Goal: Task Accomplishment & Management: Manage account settings

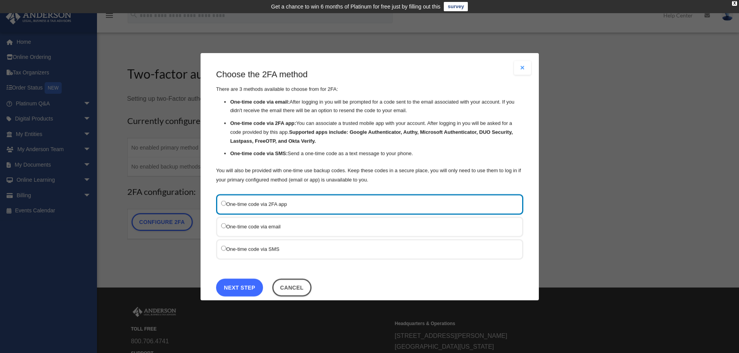
click at [254, 288] on link "Next Step" at bounding box center [239, 288] width 47 height 18
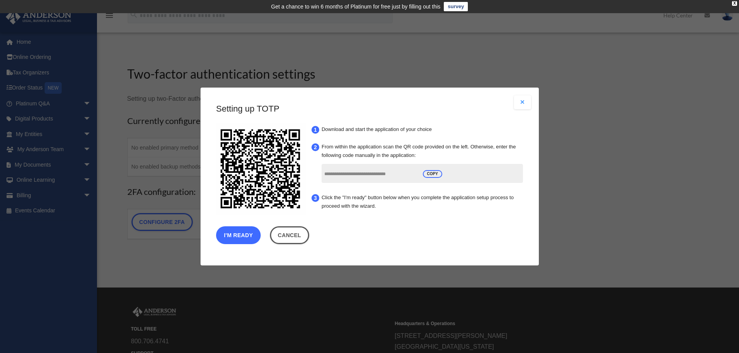
click at [236, 235] on button "I'm Ready" at bounding box center [238, 236] width 45 height 18
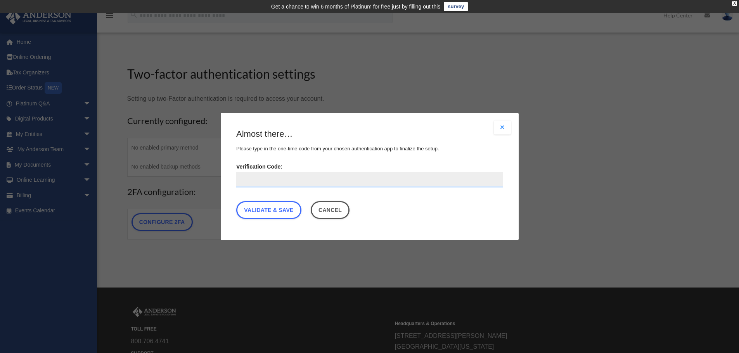
click at [506, 129] on button "Close modal" at bounding box center [502, 128] width 17 height 14
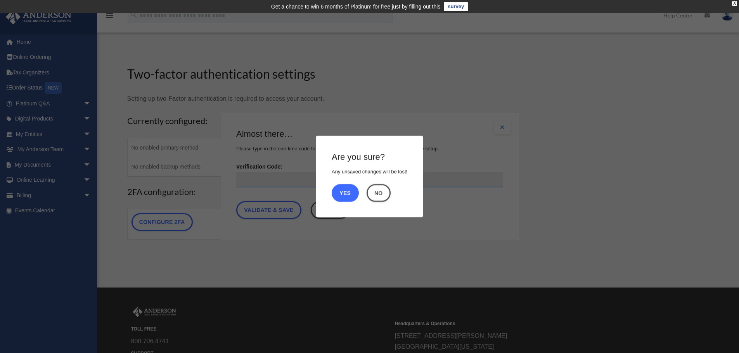
click at [346, 194] on button "Yes" at bounding box center [345, 193] width 27 height 18
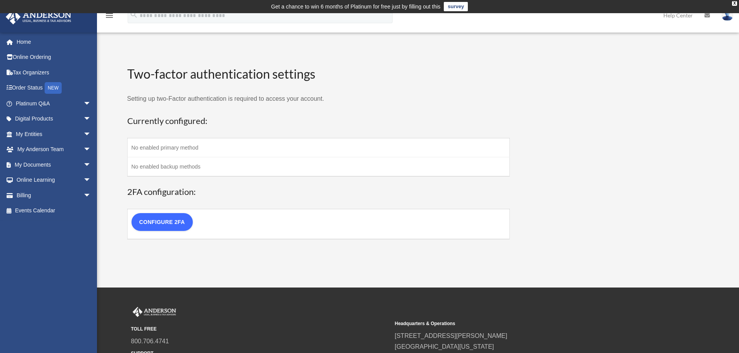
click at [170, 223] on link "Configure 2FA" at bounding box center [162, 222] width 61 height 18
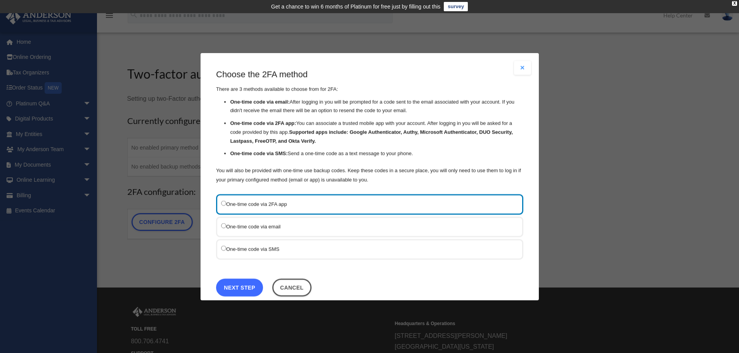
click at [241, 287] on link "Next Step" at bounding box center [239, 288] width 47 height 18
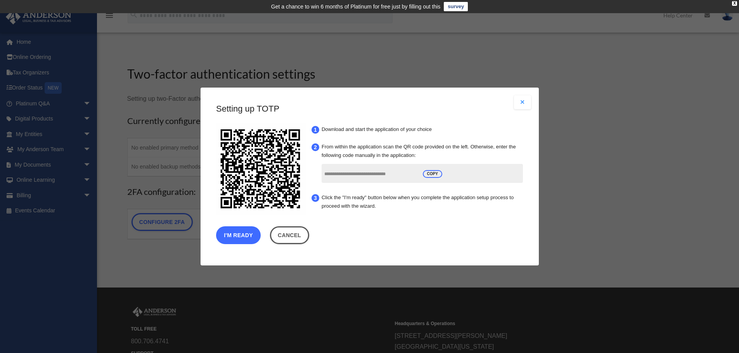
click at [234, 235] on button "I'm Ready" at bounding box center [238, 236] width 45 height 18
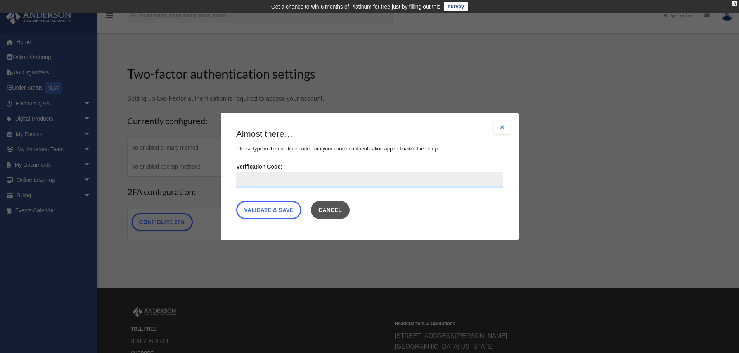
click at [338, 214] on button "Cancel" at bounding box center [329, 210] width 39 height 18
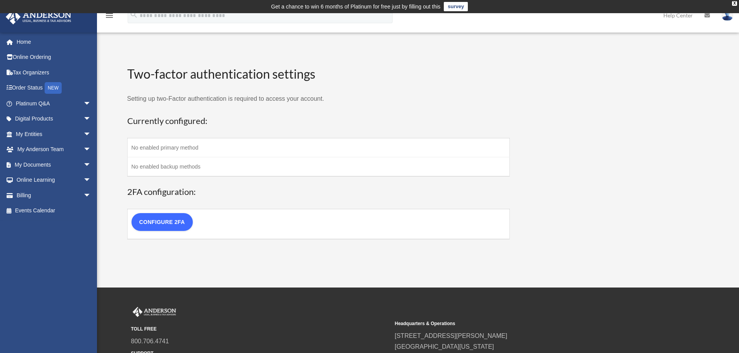
click at [176, 221] on link "Configure 2FA" at bounding box center [162, 222] width 61 height 18
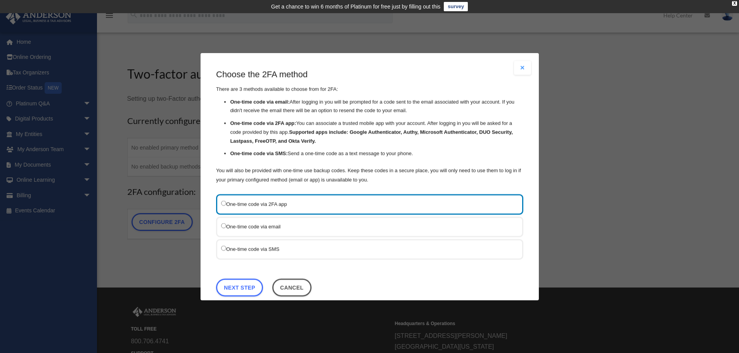
click at [248, 251] on label "One-time code via SMS" at bounding box center [365, 249] width 289 height 10
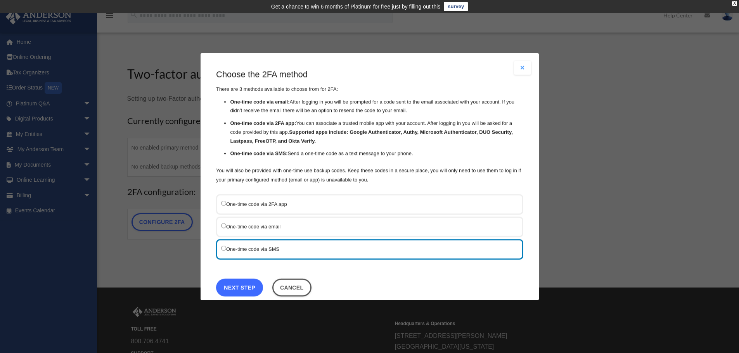
click at [250, 291] on link "Next Step" at bounding box center [239, 288] width 47 height 18
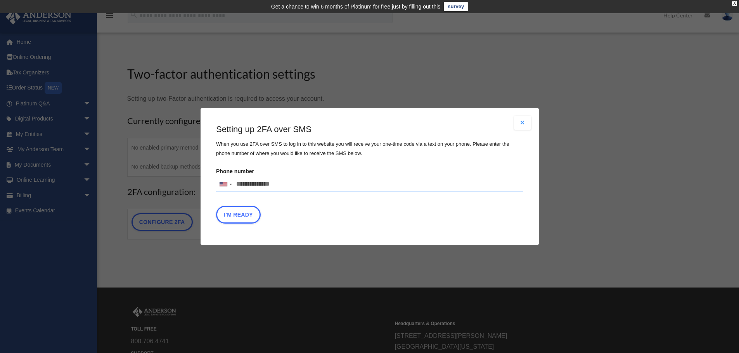
drag, startPoint x: 284, startPoint y: 185, endPoint x: 182, endPoint y: 166, distance: 103.7
click at [182, 166] on div "Are you sure? Any unsaved changes will be lost! Yes No Choose the 2FA method Th…" at bounding box center [369, 176] width 739 height 353
type input "**********"
click at [234, 214] on button "I'm Ready" at bounding box center [238, 215] width 45 height 18
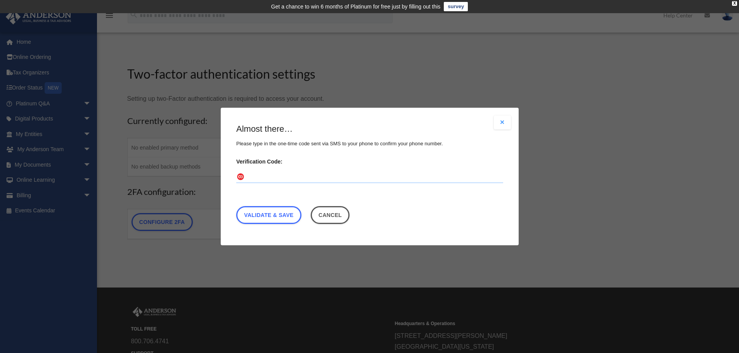
click at [272, 178] on input "Verification Code:" at bounding box center [369, 177] width 267 height 12
type input "******"
click at [294, 217] on link "Validate & Save" at bounding box center [268, 215] width 65 height 18
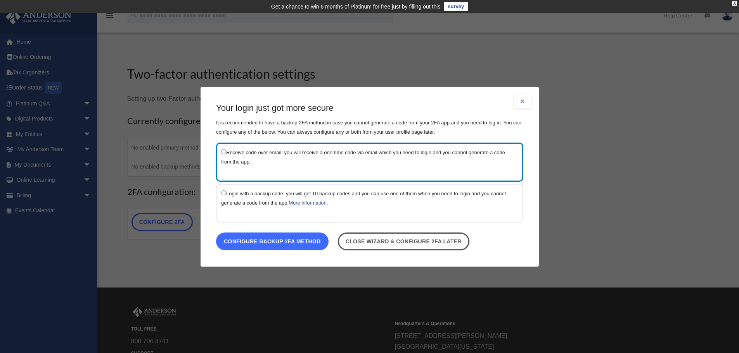
click at [305, 241] on link "Configure backup 2FA method" at bounding box center [272, 241] width 113 height 18
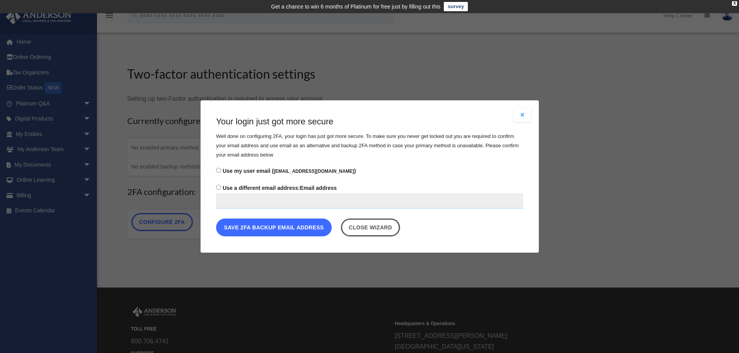
click at [299, 232] on button "Save 2FA backup email address" at bounding box center [274, 228] width 116 height 18
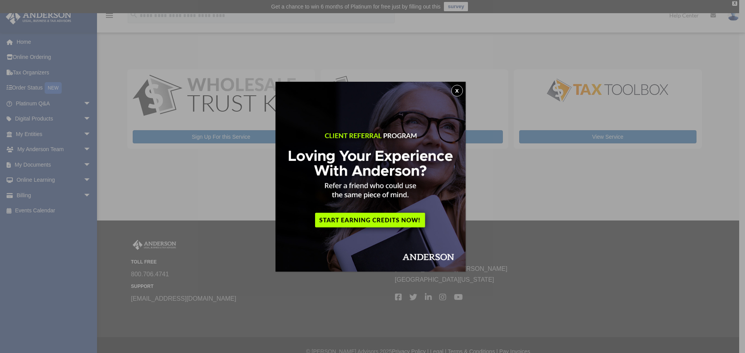
click at [458, 94] on button "x" at bounding box center [457, 91] width 12 height 12
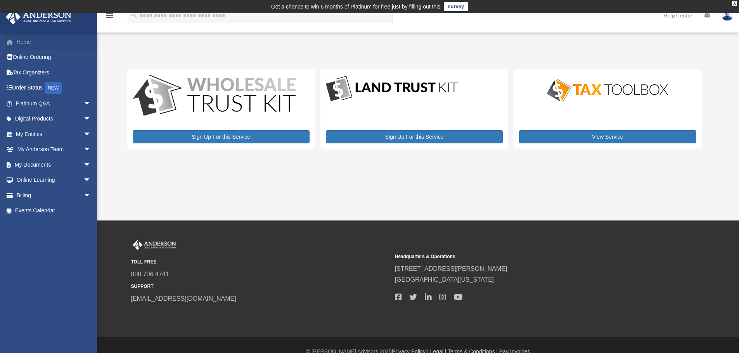
click at [32, 45] on link "Home" at bounding box center [53, 42] width 97 height 16
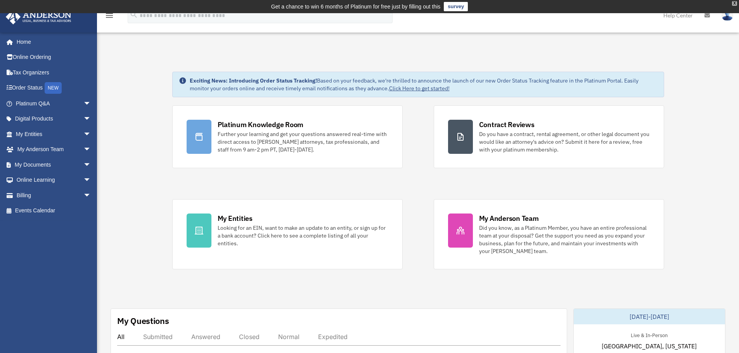
click at [732, 5] on div "X" at bounding box center [734, 3] width 5 height 5
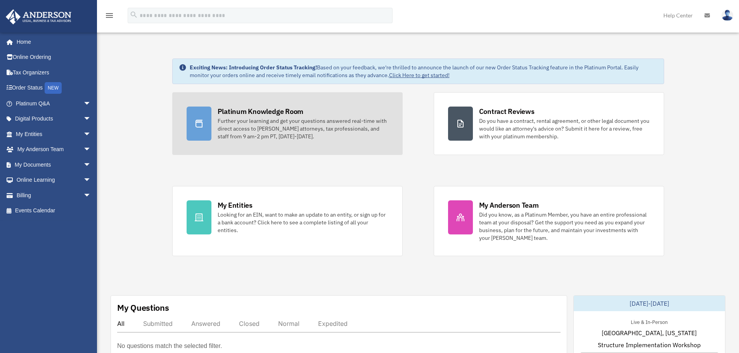
click at [253, 142] on link "Platinum Knowledge Room Further your learning and get your questions answered r…" at bounding box center [287, 123] width 230 height 63
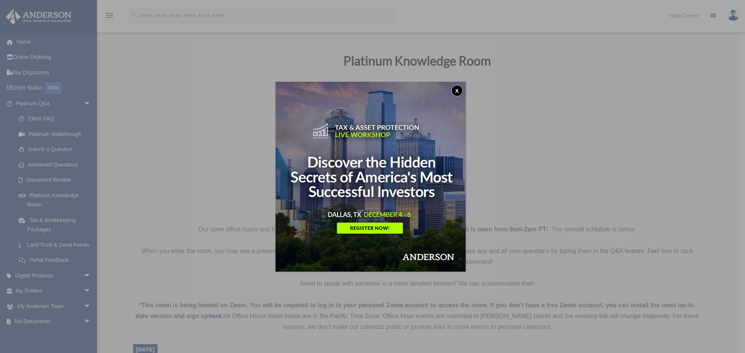
click at [455, 87] on button "x" at bounding box center [457, 91] width 12 height 12
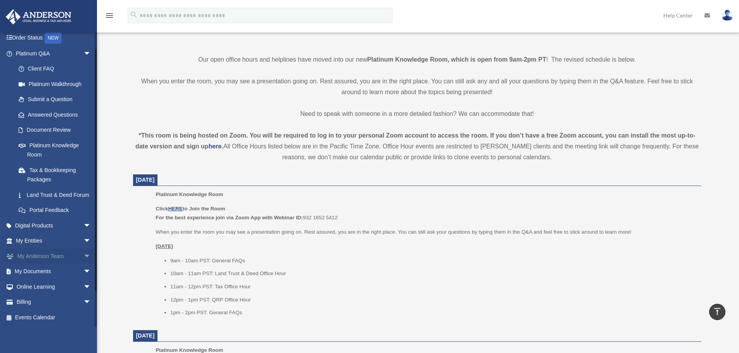
scroll to position [59, 0]
click at [83, 274] on span "arrow_drop_down" at bounding box center [91, 272] width 16 height 16
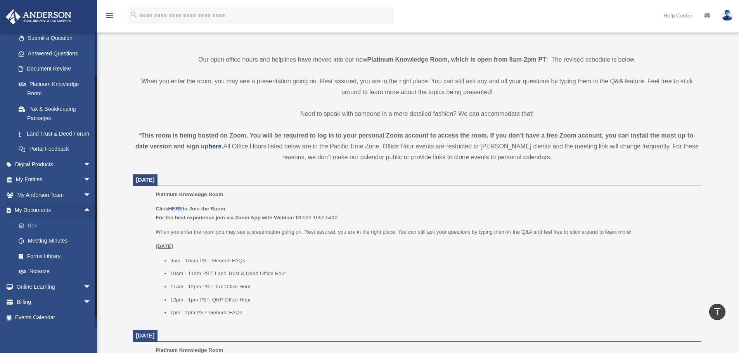
scroll to position [121, 0]
click at [36, 229] on link "Box" at bounding box center [57, 226] width 92 height 16
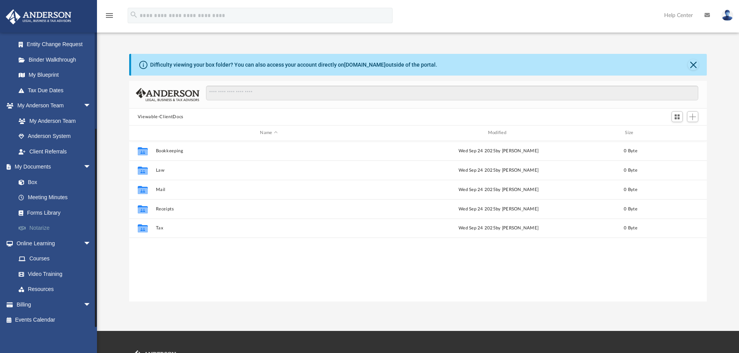
scroll to position [138, 0]
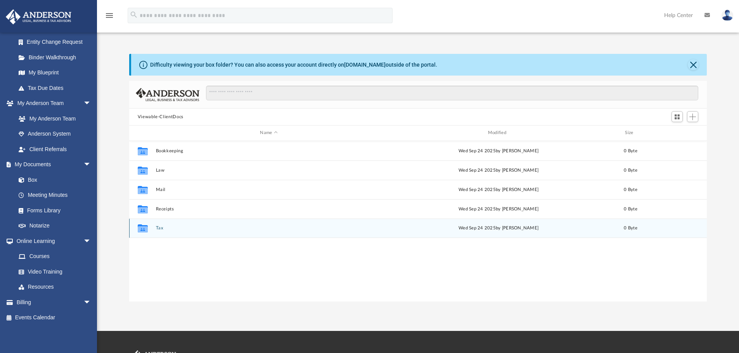
click at [160, 228] on button "Tax" at bounding box center [269, 228] width 226 height 5
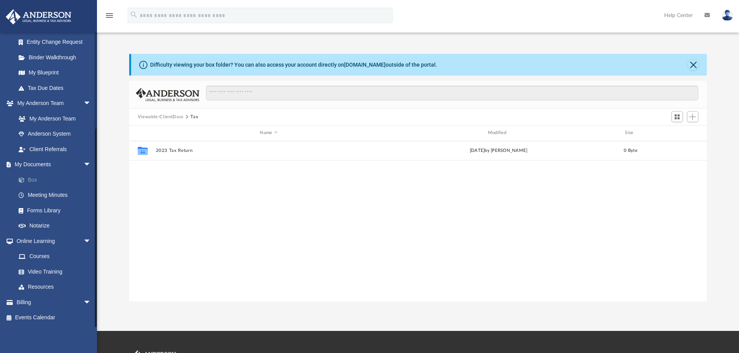
click at [36, 181] on link "Box" at bounding box center [57, 180] width 92 height 16
click at [33, 179] on link "Box" at bounding box center [57, 180] width 92 height 16
click at [33, 178] on link "Box" at bounding box center [57, 180] width 92 height 16
click at [50, 164] on link "My Documents arrow_drop_down" at bounding box center [53, 165] width 97 height 16
click at [193, 117] on button "Tax" at bounding box center [194, 117] width 8 height 7
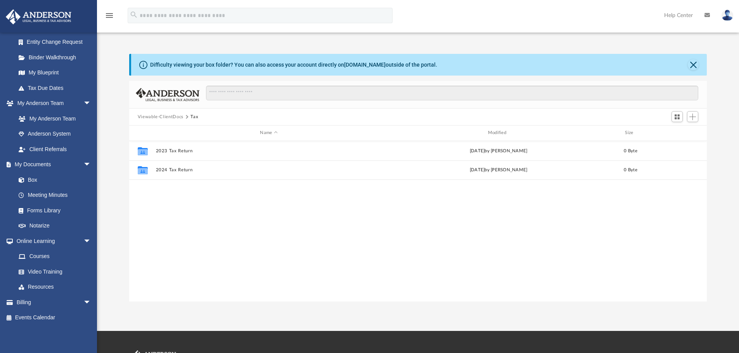
click at [166, 115] on button "Viewable-ClientDocs" at bounding box center [161, 117] width 46 height 7
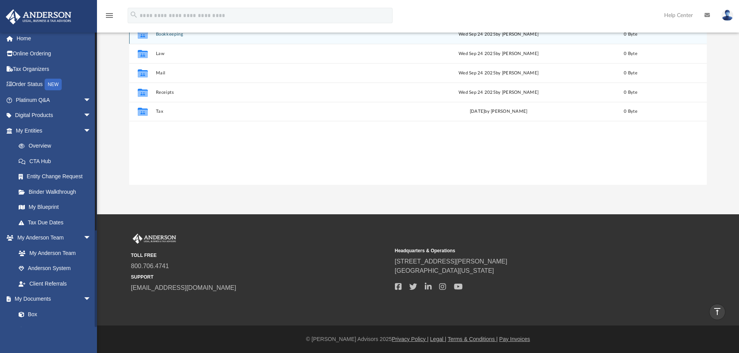
scroll to position [0, 0]
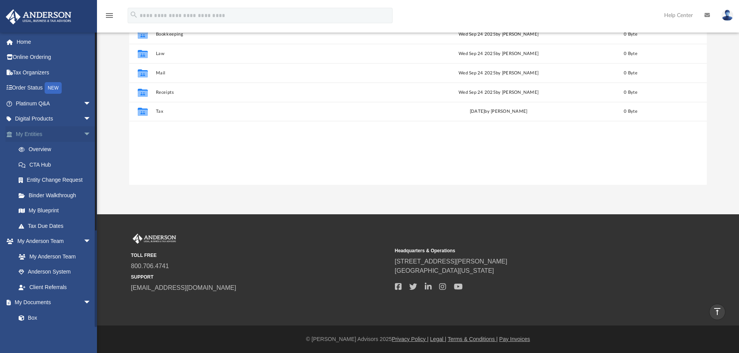
click at [53, 135] on link "My Entities arrow_drop_down" at bounding box center [53, 134] width 97 height 16
click at [31, 134] on link "My Entities arrow_drop_down" at bounding box center [53, 134] width 97 height 16
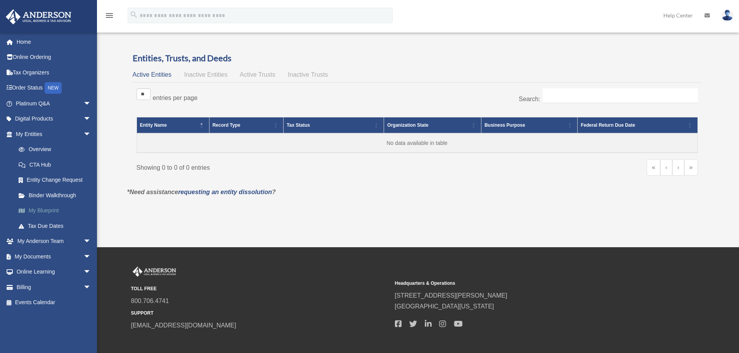
click at [58, 208] on link "My Blueprint" at bounding box center [57, 211] width 92 height 16
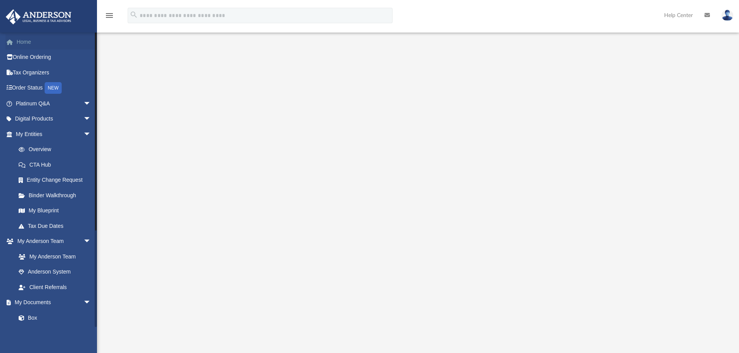
click at [31, 45] on link "Home" at bounding box center [53, 42] width 97 height 16
click at [27, 46] on link "Home" at bounding box center [53, 42] width 97 height 16
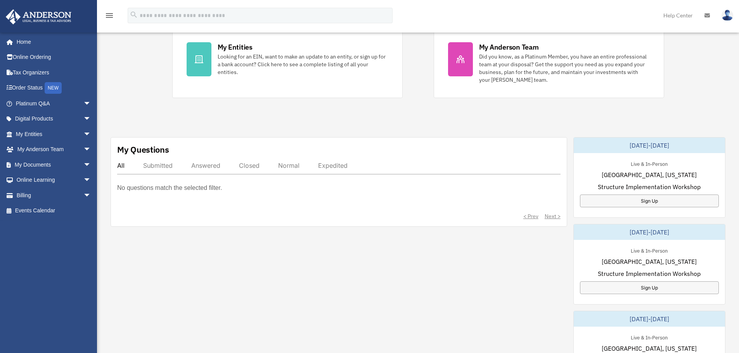
scroll to position [60, 0]
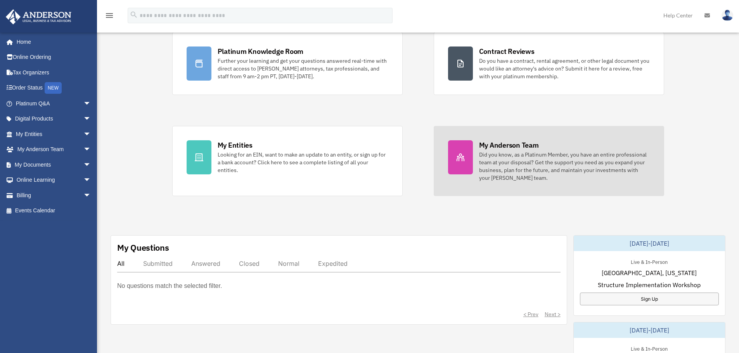
click at [519, 167] on div "Did you know, as a Platinum Member, you have an entire professional team at you…" at bounding box center [564, 166] width 171 height 31
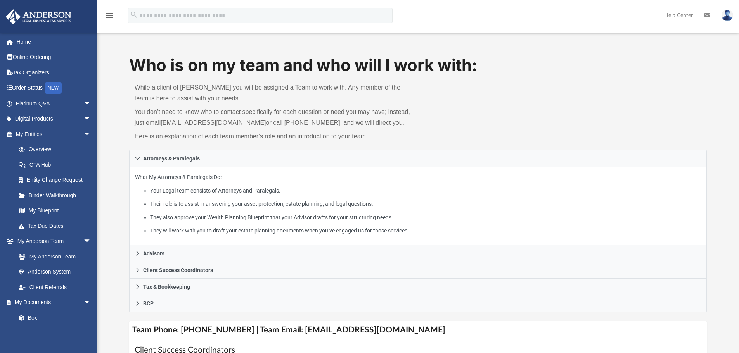
click at [729, 16] on img at bounding box center [728, 15] width 12 height 11
click at [582, 53] on link "Reset Password" at bounding box center [611, 52] width 78 height 16
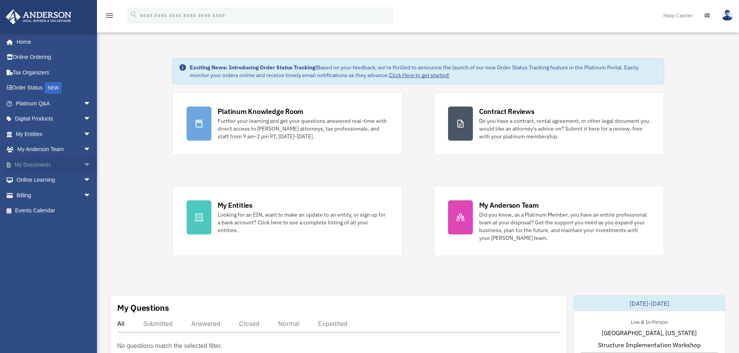
click at [53, 170] on link "My Documents arrow_drop_down" at bounding box center [53, 165] width 97 height 16
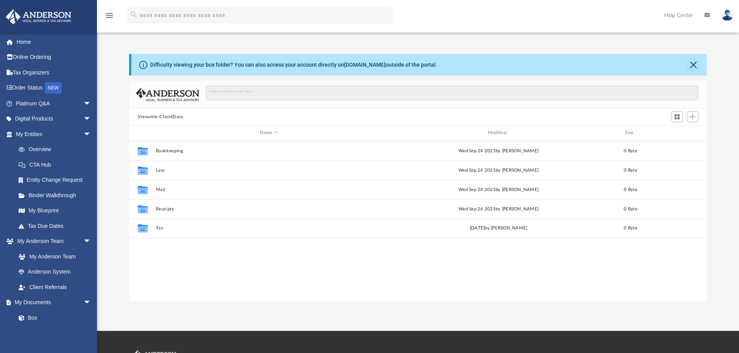
scroll to position [171, 572]
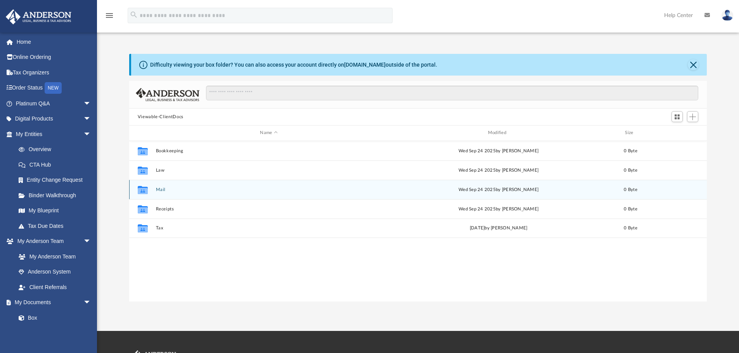
click at [161, 194] on div "Collaborated Folder Mail [DATE] by [PERSON_NAME] 0 Byte" at bounding box center [418, 189] width 578 height 19
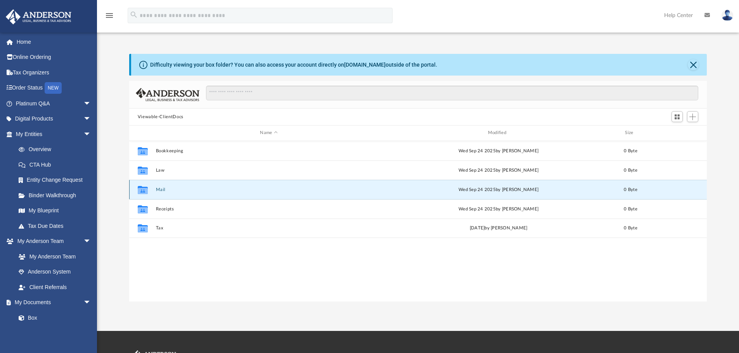
click at [160, 191] on button "Mail" at bounding box center [269, 189] width 226 height 5
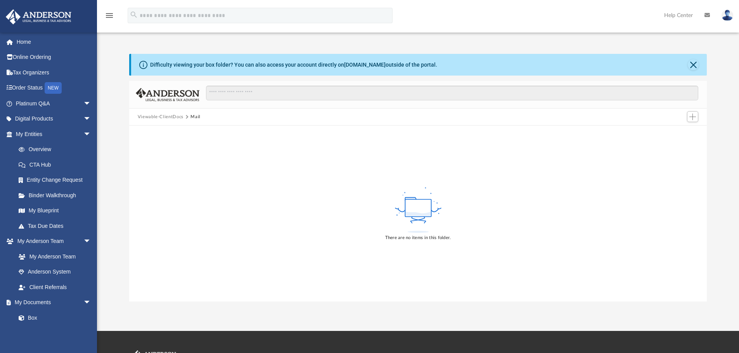
click at [170, 118] on button "Viewable-ClientDocs" at bounding box center [161, 117] width 46 height 7
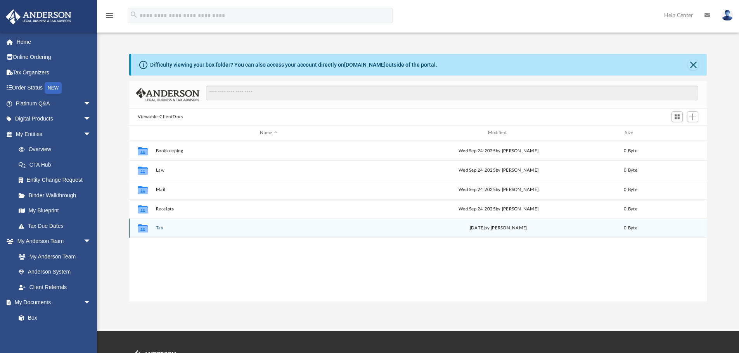
click at [158, 227] on button "Tax" at bounding box center [269, 228] width 226 height 5
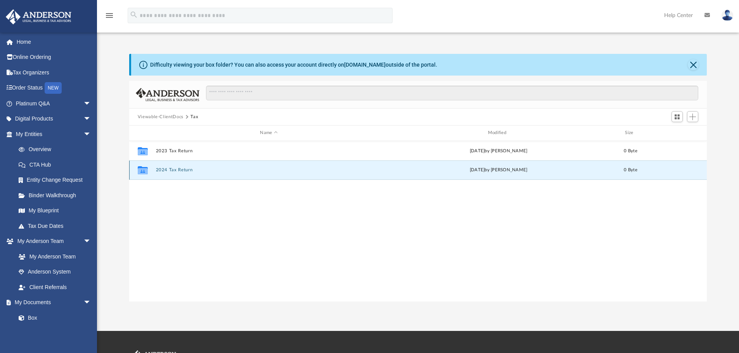
click at [182, 171] on button "2024 Tax Return" at bounding box center [269, 170] width 226 height 5
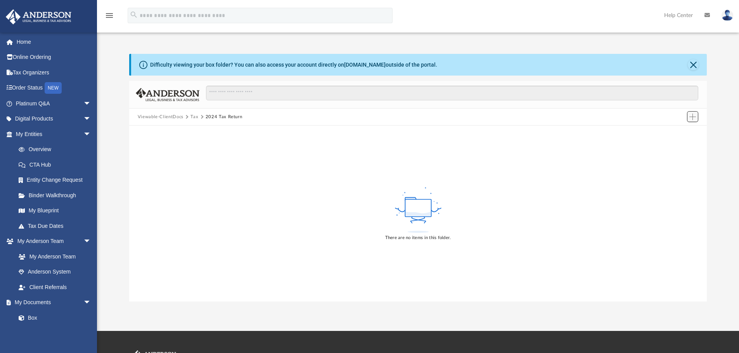
click at [693, 119] on span "Add" at bounding box center [692, 117] width 7 height 7
click at [676, 135] on li "Upload" at bounding box center [681, 132] width 25 height 8
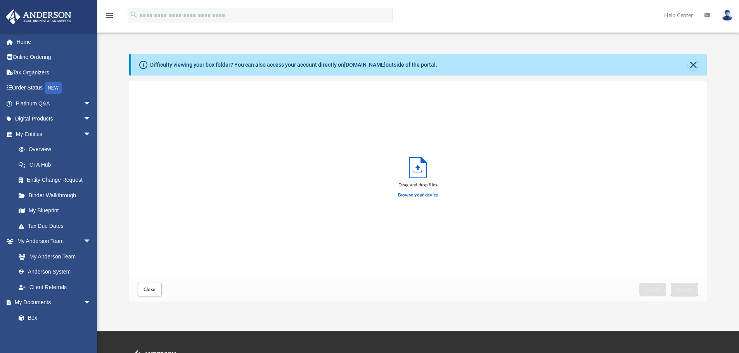
scroll to position [191, 572]
click at [685, 289] on span "Upload" at bounding box center [685, 289] width 16 height 5
